Goal: Task Accomplishment & Management: Manage account settings

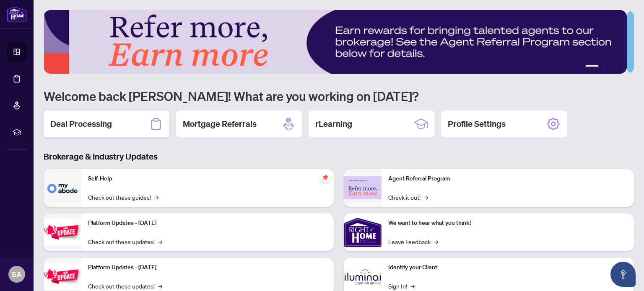
click at [93, 125] on h2 "Deal Processing" at bounding box center [81, 124] width 62 height 12
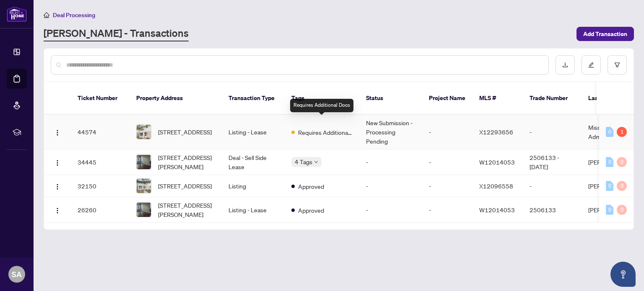
click at [320, 128] on span "Requires Additional Docs" at bounding box center [325, 132] width 55 height 9
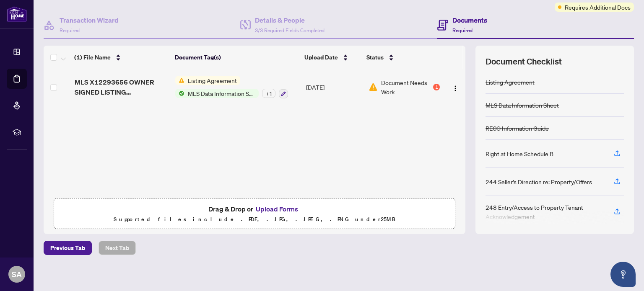
scroll to position [71, 0]
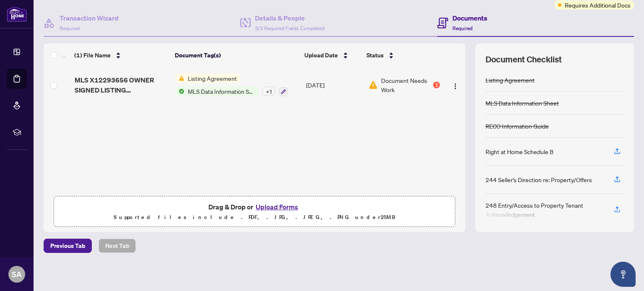
click at [214, 74] on span "Listing Agreement" at bounding box center [212, 78] width 56 height 9
click at [272, 208] on button "Upload Forms" at bounding box center [276, 207] width 47 height 11
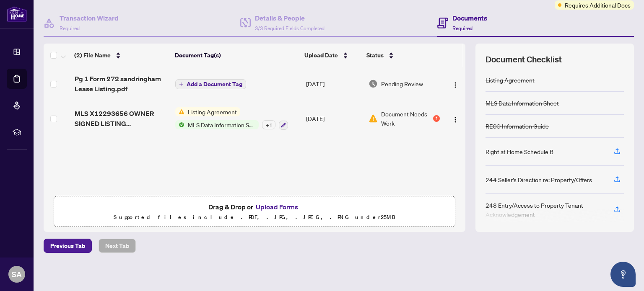
click at [270, 208] on button "Upload Forms" at bounding box center [276, 207] width 47 height 11
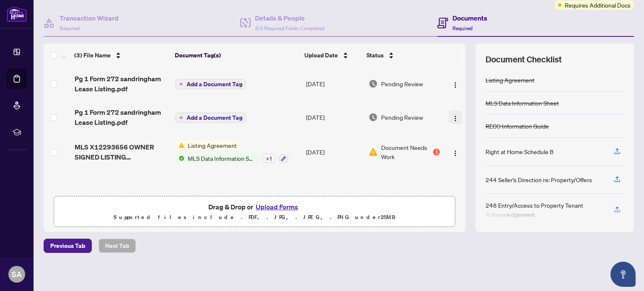
click at [452, 115] on img "button" at bounding box center [455, 118] width 7 height 7
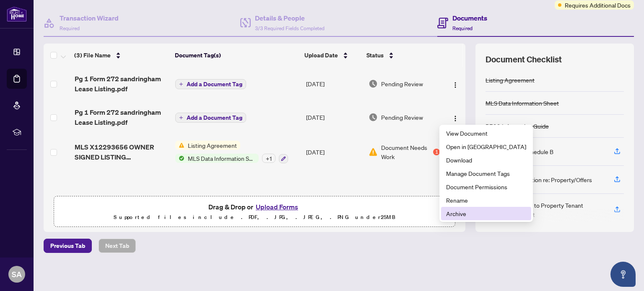
click at [460, 212] on span "Archive" at bounding box center [486, 213] width 80 height 9
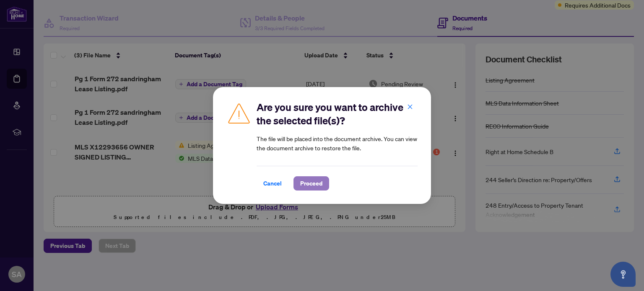
click at [306, 181] on span "Proceed" at bounding box center [311, 183] width 22 height 13
